Goal: Information Seeking & Learning: Learn about a topic

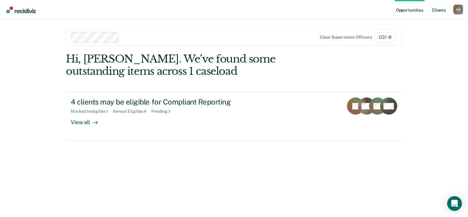
click at [435, 9] on link "Client s" at bounding box center [438, 10] width 17 height 20
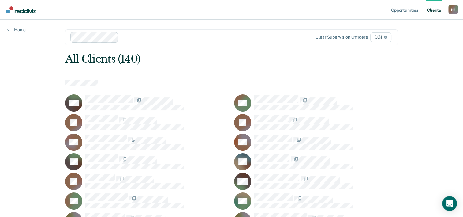
click at [227, 65] on div "All Clients (140)" at bounding box center [198, 59] width 266 height 13
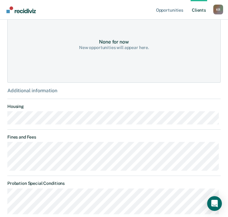
scroll to position [92, 0]
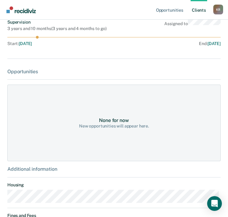
drag, startPoint x: 82, startPoint y: 47, endPoint x: 73, endPoint y: 44, distance: 8.8
click at [82, 47] on div "Supervision 3 years and 10 months ( 3 years and 4 months to go ) Assigned to St…" at bounding box center [113, 34] width 213 height 29
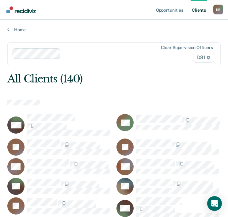
scroll to position [162, 0]
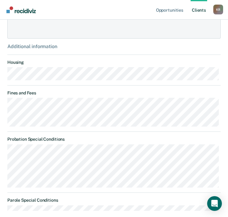
scroll to position [245, 0]
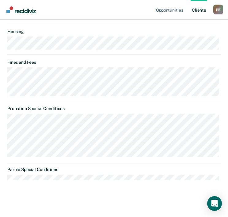
click at [199, 11] on link "Client s" at bounding box center [198, 10] width 17 height 20
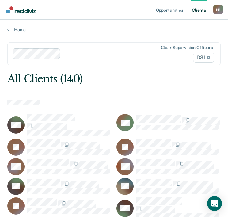
scroll to position [184, 0]
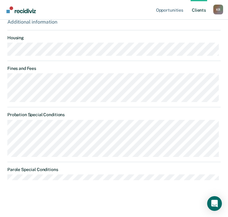
scroll to position [282, 0]
click at [197, 11] on link "Client s" at bounding box center [198, 10] width 17 height 20
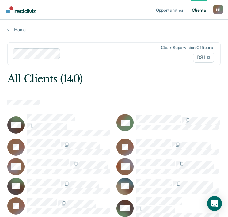
scroll to position [228, 0]
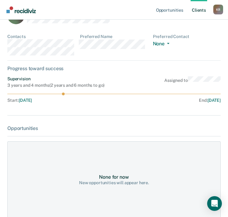
scroll to position [31, 0]
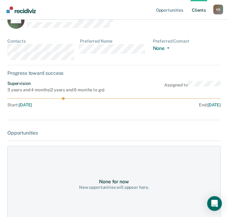
click at [200, 9] on link "Client s" at bounding box center [198, 10] width 17 height 20
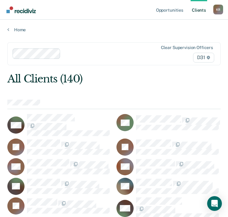
scroll to position [272, 0]
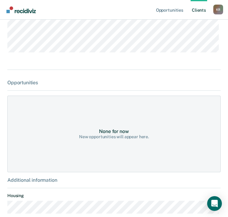
scroll to position [245, 0]
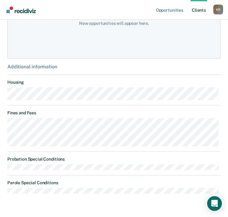
click at [199, 13] on link "Client s" at bounding box center [198, 10] width 17 height 20
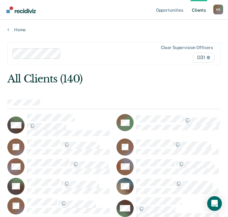
scroll to position [316, 0]
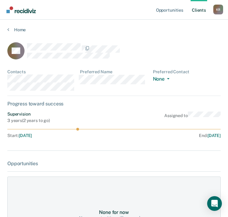
scroll to position [214, 0]
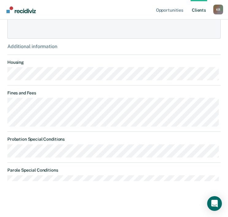
click at [198, 8] on link "Client s" at bounding box center [198, 10] width 17 height 20
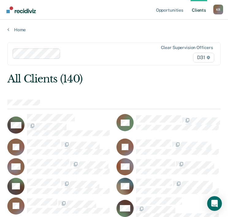
scroll to position [380, 0]
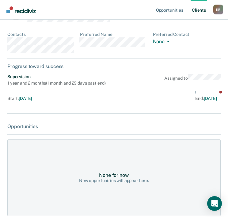
scroll to position [245, 0]
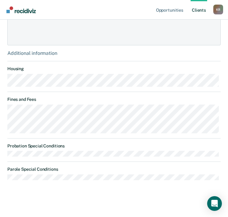
click at [196, 11] on link "Client s" at bounding box center [198, 10] width 17 height 20
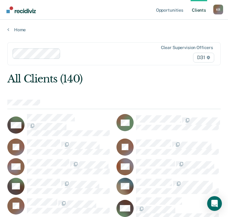
scroll to position [404, 0]
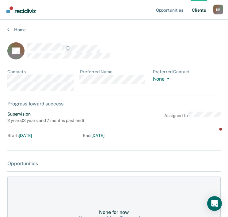
scroll to position [235, 0]
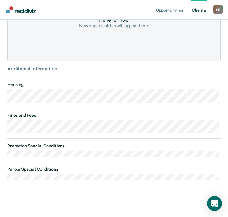
click at [197, 11] on link "Client s" at bounding box center [198, 10] width 17 height 20
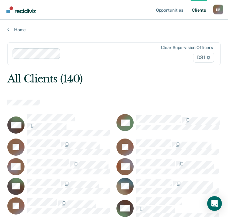
scroll to position [426, 0]
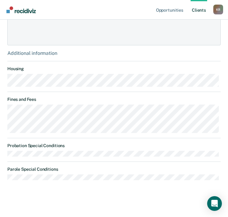
scroll to position [303, 0]
click at [192, 12] on link "Client s" at bounding box center [198, 10] width 17 height 20
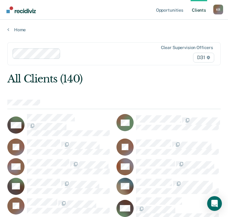
scroll to position [845, 0]
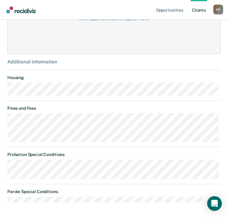
scroll to position [245, 0]
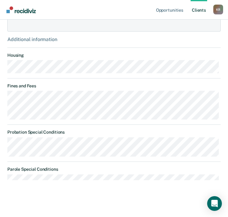
click at [200, 9] on link "Client s" at bounding box center [198, 10] width 17 height 20
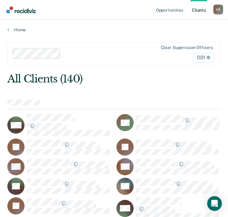
scroll to position [911, 0]
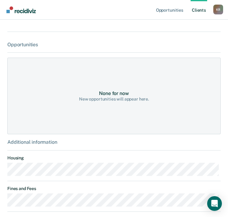
scroll to position [214, 0]
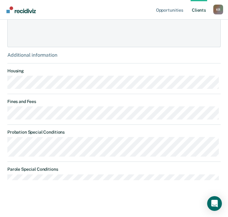
click at [183, 12] on ul "Opportunities Client s" at bounding box center [184, 10] width 58 height 20
click at [198, 11] on link "Client s" at bounding box center [198, 10] width 17 height 20
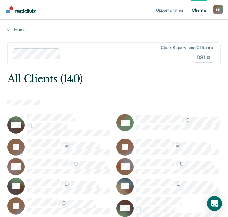
scroll to position [933, 0]
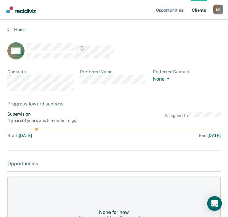
click at [199, 15] on link "Client s" at bounding box center [198, 10] width 17 height 20
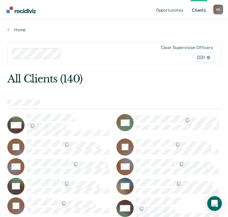
scroll to position [955, 0]
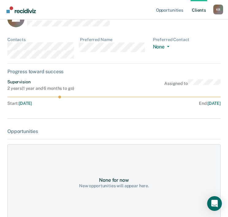
scroll to position [235, 0]
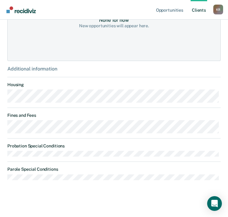
click at [197, 16] on link "Client s" at bounding box center [198, 10] width 17 height 20
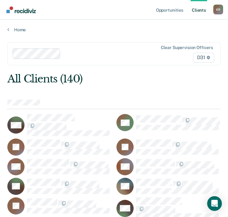
scroll to position [1021, 0]
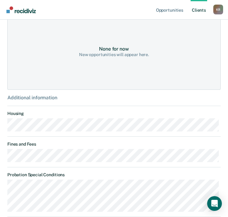
scroll to position [184, 0]
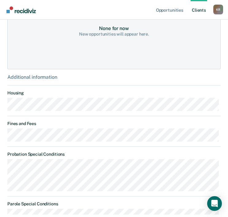
click at [199, 11] on link "Client s" at bounding box center [198, 10] width 17 height 20
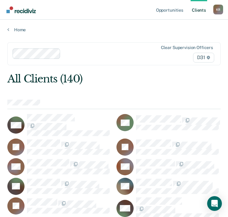
scroll to position [1044, 0]
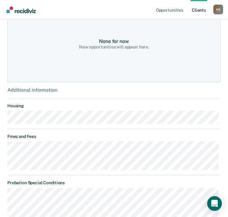
scroll to position [245, 0]
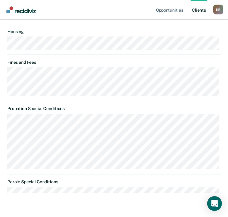
click at [199, 9] on link "Client s" at bounding box center [198, 10] width 17 height 20
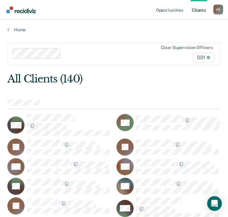
scroll to position [1239, 0]
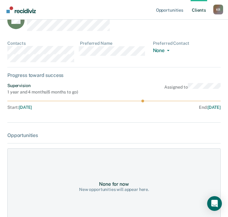
scroll to position [245, 0]
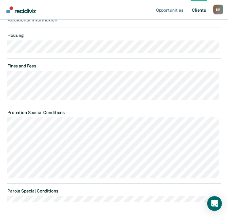
click at [201, 10] on link "Client s" at bounding box center [198, 10] width 17 height 20
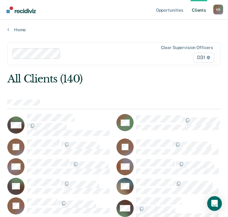
scroll to position [1264, 0]
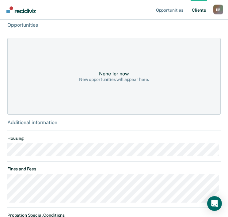
scroll to position [214, 0]
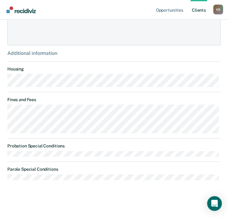
click at [194, 11] on link "Client s" at bounding box center [198, 10] width 17 height 20
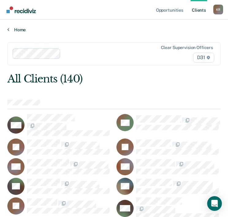
scroll to position [1727, 0]
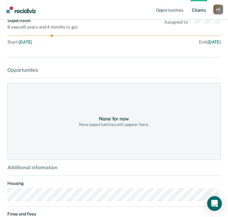
scroll to position [245, 0]
